Goal: Download file/media

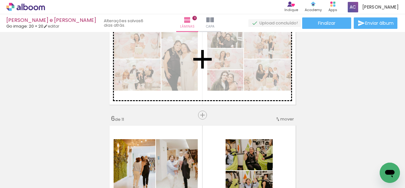
scroll to position [475, 0]
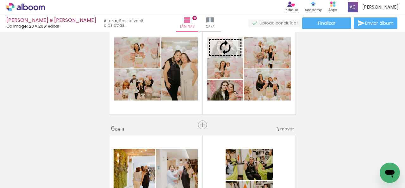
drag, startPoint x: 160, startPoint y: 84, endPoint x: 233, endPoint y: 49, distance: 81.5
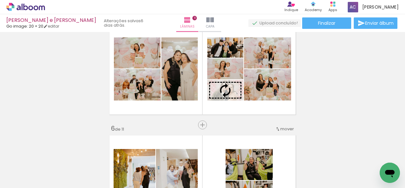
drag, startPoint x: 159, startPoint y: 94, endPoint x: 230, endPoint y: 91, distance: 71.9
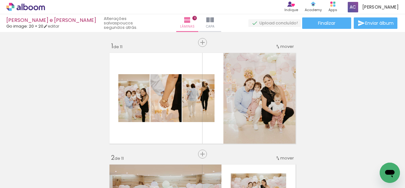
scroll to position [475, 0]
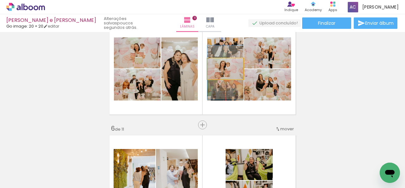
drag, startPoint x: 207, startPoint y: 69, endPoint x: 142, endPoint y: 88, distance: 67.3
type paper-slider "100"
click at [0, 0] on slot at bounding box center [0, 0] width 0 height 0
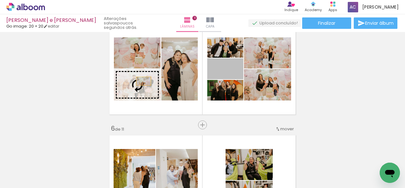
drag, startPoint x: 236, startPoint y: 72, endPoint x: 141, endPoint y: 81, distance: 95.4
click at [0, 0] on slot at bounding box center [0, 0] width 0 height 0
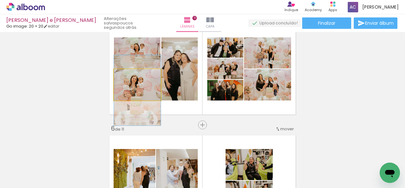
drag, startPoint x: 146, startPoint y: 92, endPoint x: 152, endPoint y: 97, distance: 7.8
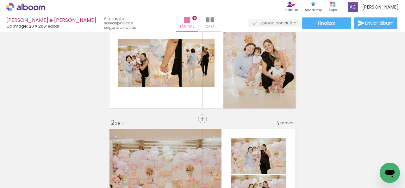
scroll to position [0, 0]
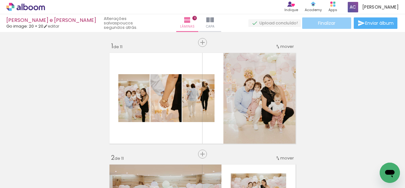
click at [322, 28] on paper-button "Finalizar" at bounding box center [326, 22] width 49 height 11
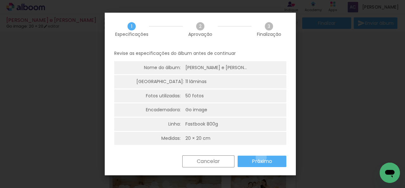
click at [261, 157] on paper-button "Próximo" at bounding box center [262, 160] width 49 height 11
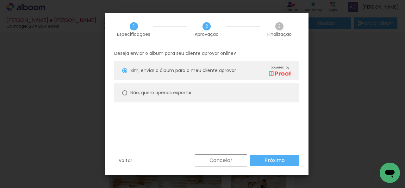
click at [204, 87] on paper-radio-button "Não, quero apenas exportar" at bounding box center [206, 92] width 185 height 19
type paper-radio-button "on"
click at [290, 164] on paper-button "Próximo" at bounding box center [274, 159] width 49 height 11
type input "Alta, 300 DPI"
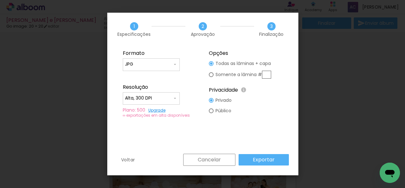
click at [275, 162] on paper-button "Exportar" at bounding box center [264, 159] width 50 height 11
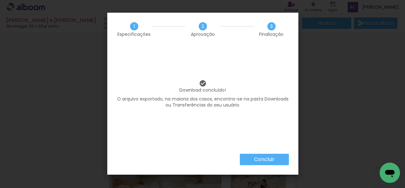
click at [0, 0] on slot "Concluir" at bounding box center [0, 0] width 0 height 0
